Goal: Task Accomplishment & Management: Manage account settings

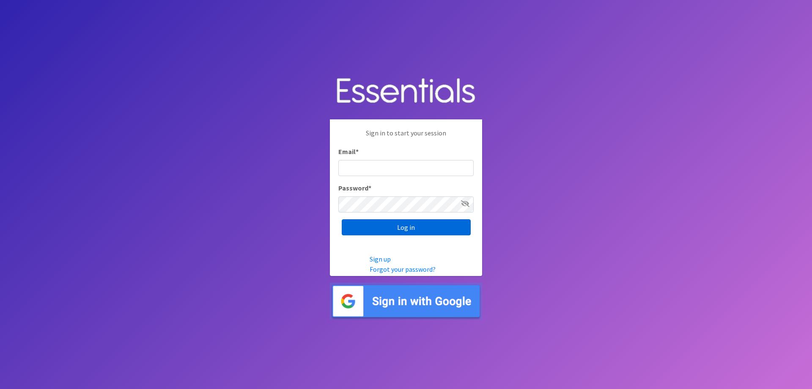
type input "[EMAIL_ADDRESS][DOMAIN_NAME]"
click at [369, 234] on input "Log in" at bounding box center [406, 227] width 129 height 16
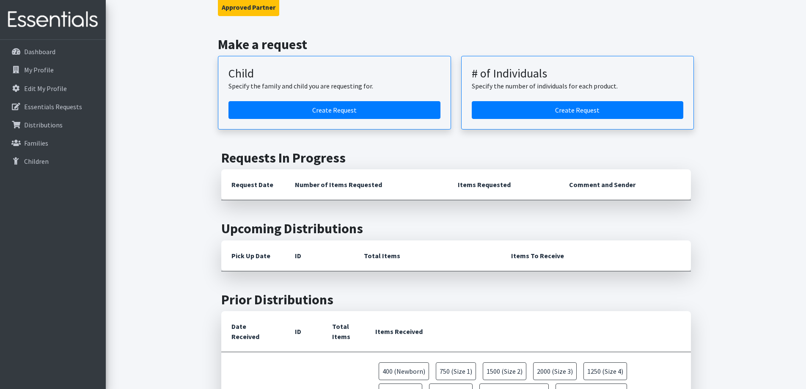
scroll to position [42, 0]
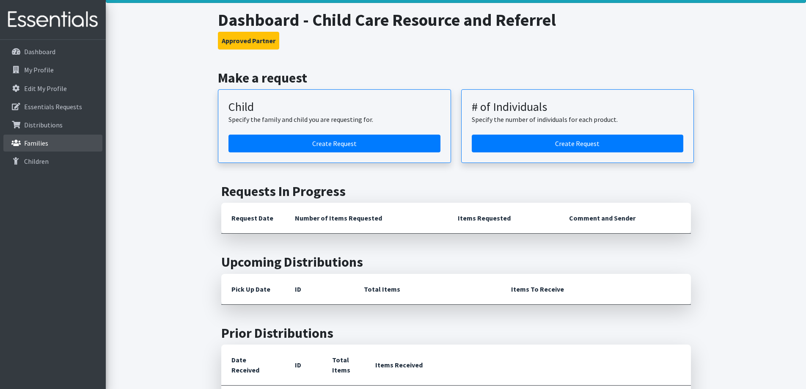
click at [67, 142] on link "Families" at bounding box center [52, 143] width 99 height 17
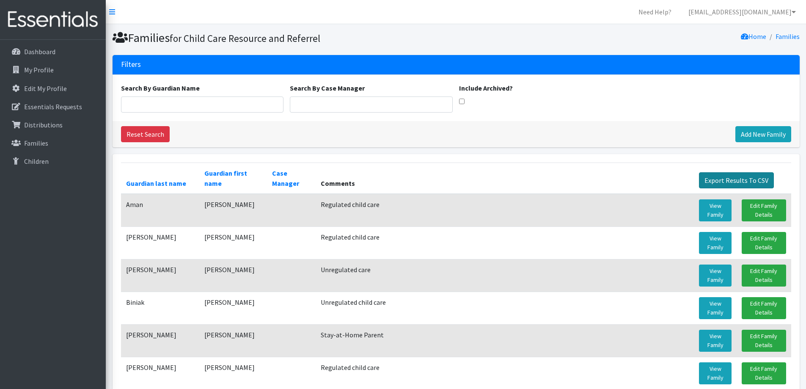
click at [748, 179] on link "Export Results To CSV" at bounding box center [736, 180] width 75 height 16
